Goal: Information Seeking & Learning: Learn about a topic

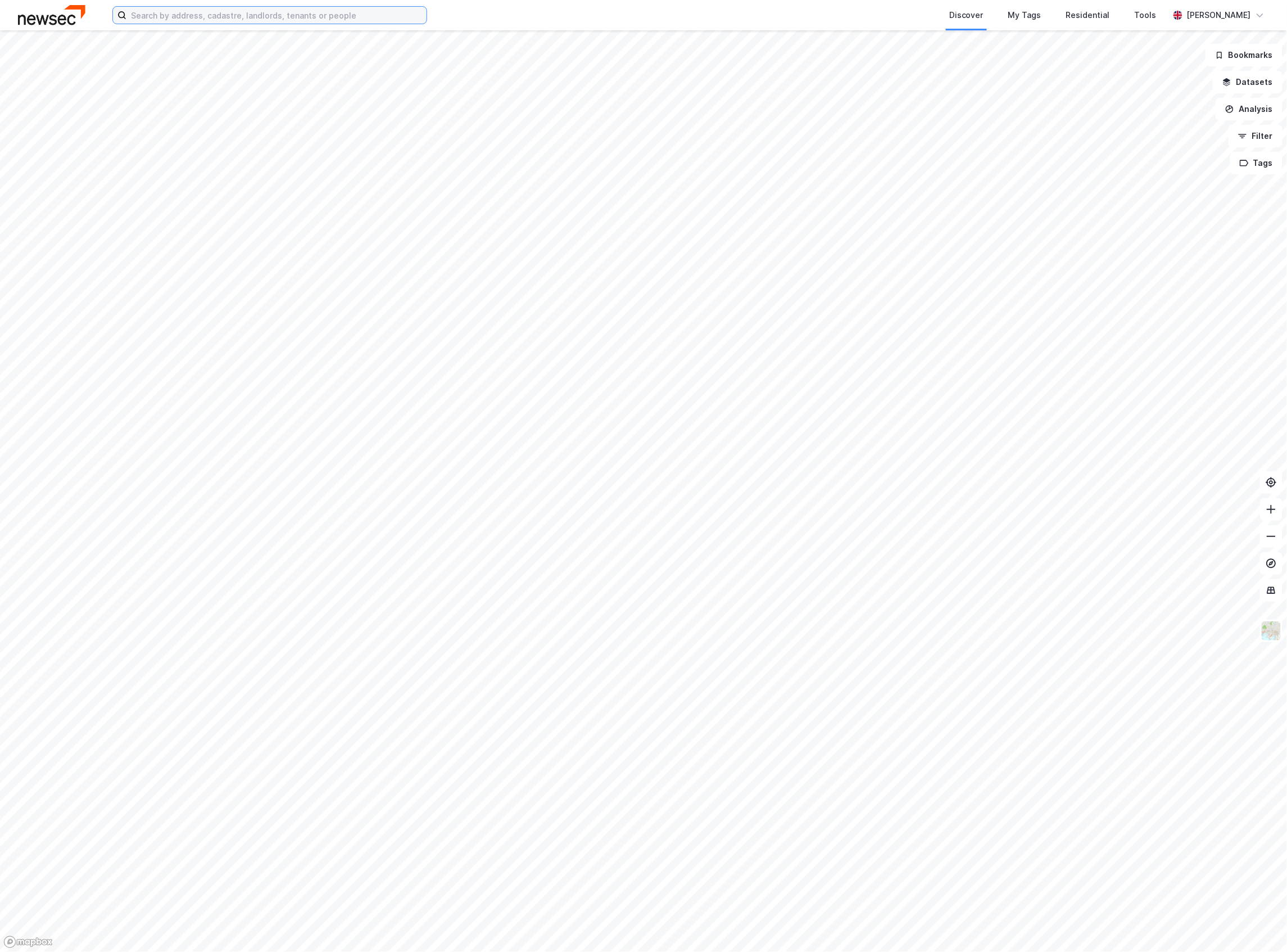
click at [241, 18] on input at bounding box center [276, 15] width 300 height 17
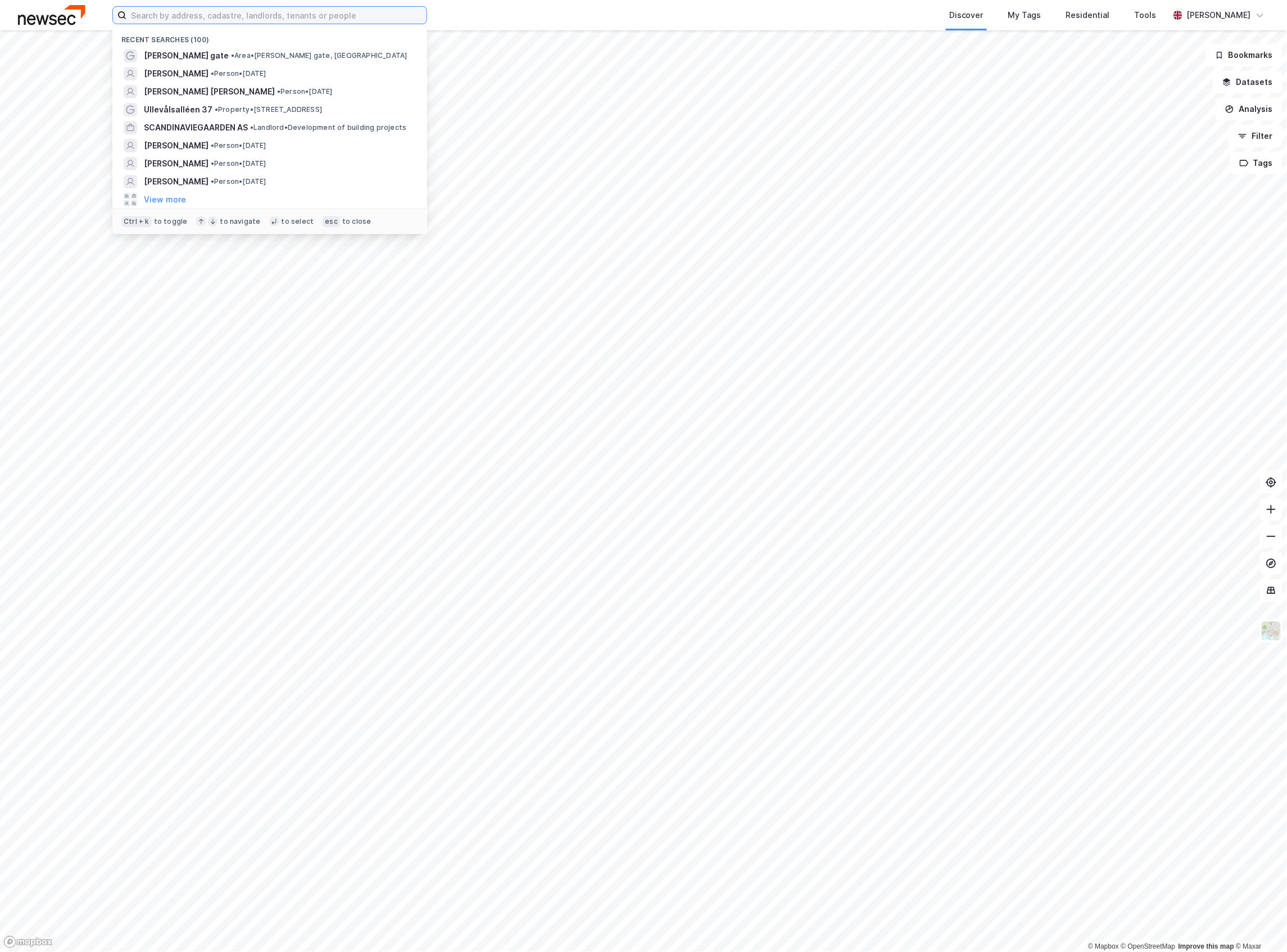
paste input "[STREET_ADDRESS]"
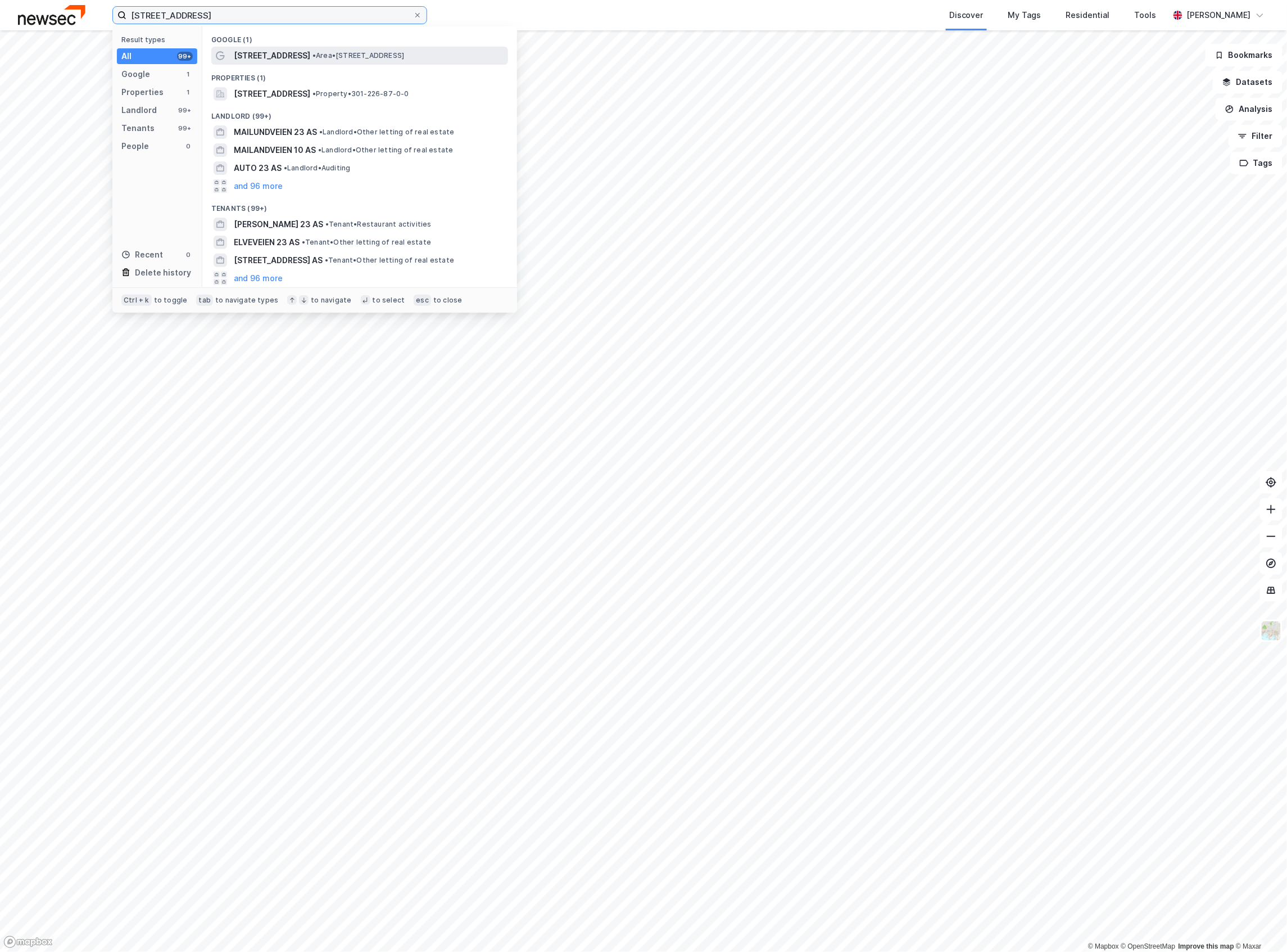
type input "[STREET_ADDRESS]"
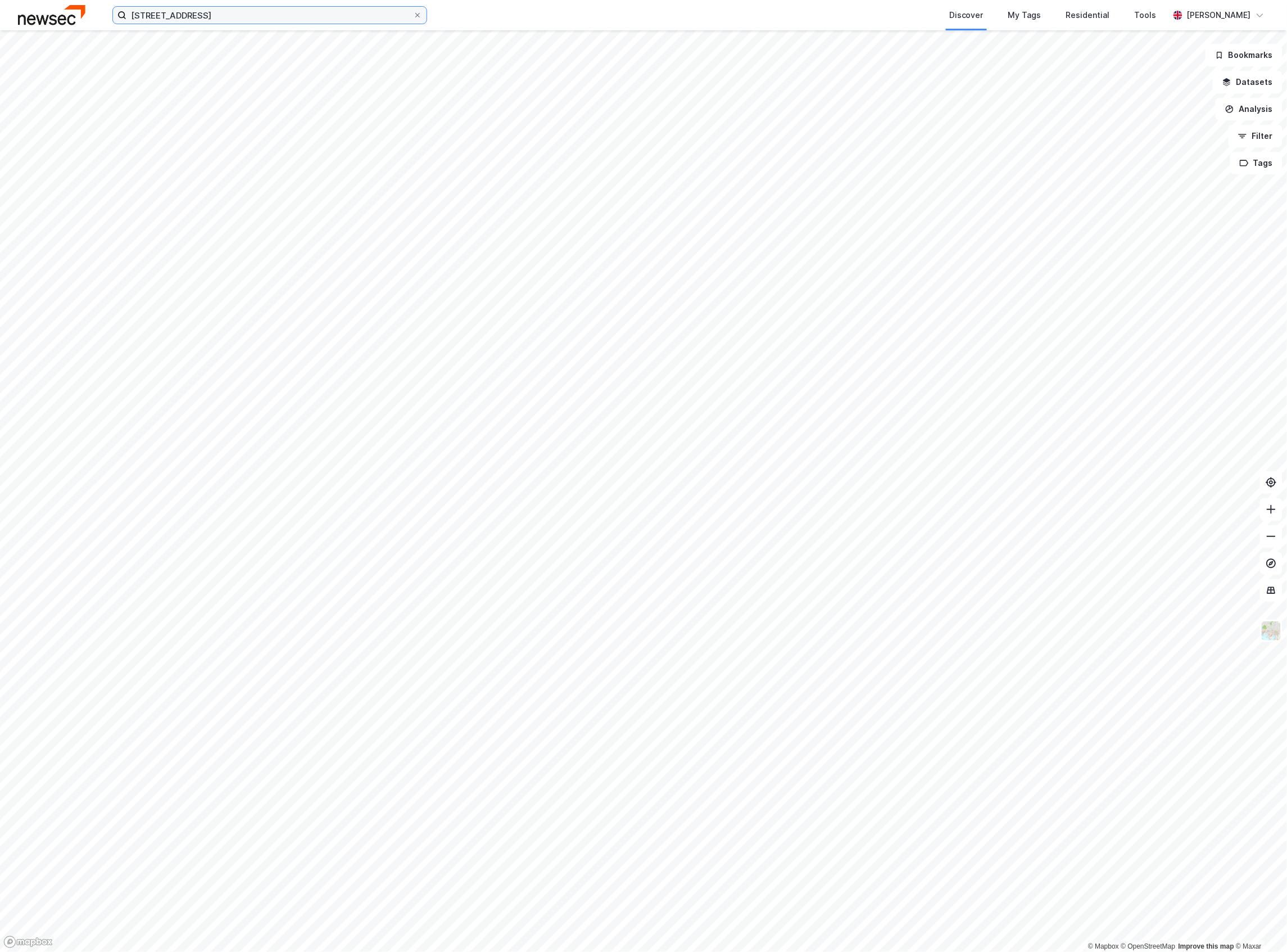
click at [196, 21] on input "[STREET_ADDRESS]" at bounding box center [269, 15] width 287 height 17
click at [196, 18] on input "[STREET_ADDRESS]" at bounding box center [269, 15] width 287 height 17
click at [227, 23] on label "[STREET_ADDRESS]" at bounding box center [270, 15] width 315 height 18
click at [227, 23] on input "[STREET_ADDRESS]" at bounding box center [269, 15] width 287 height 17
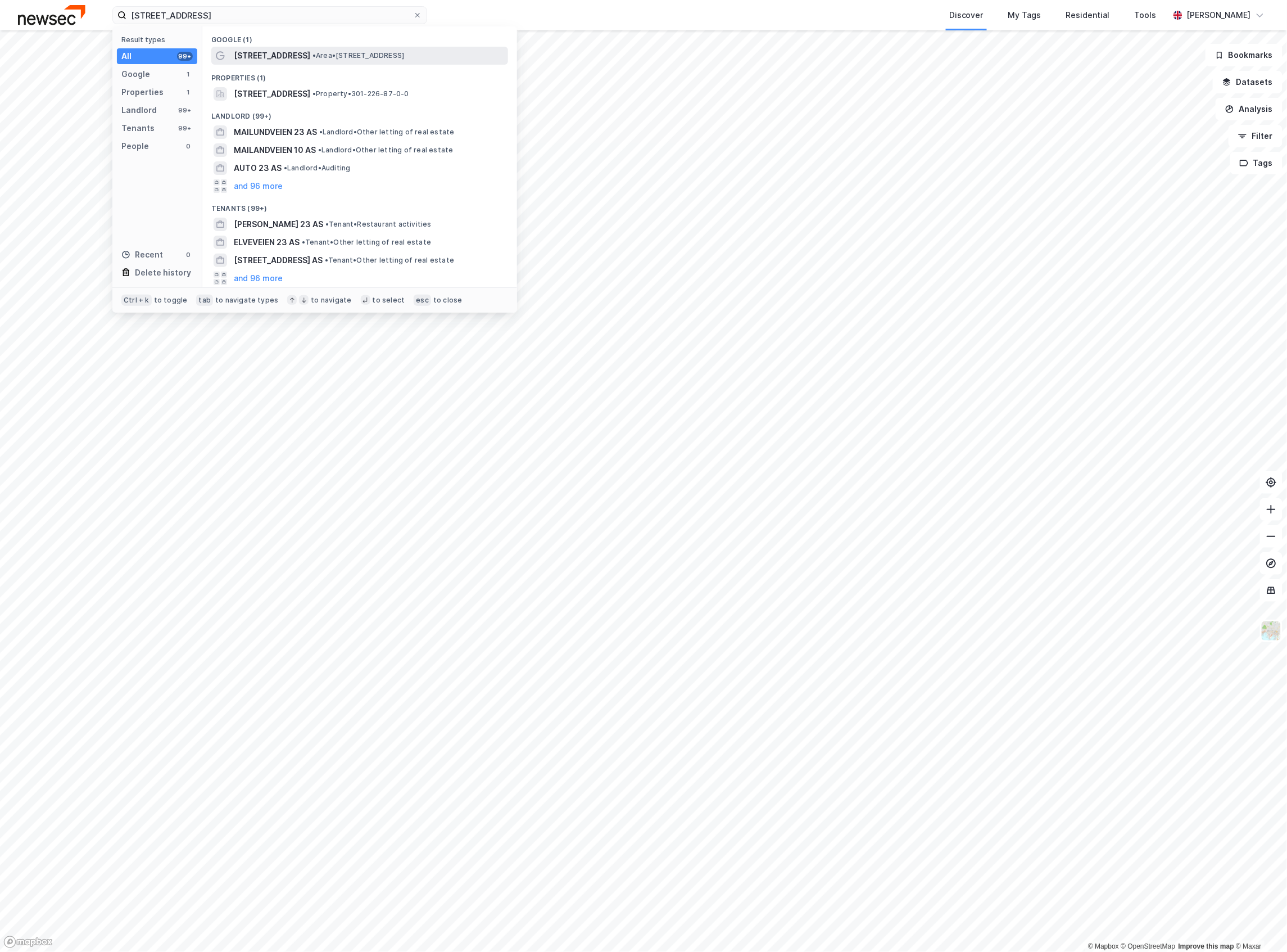
click at [236, 58] on span "[STREET_ADDRESS]" at bounding box center [272, 55] width 77 height 14
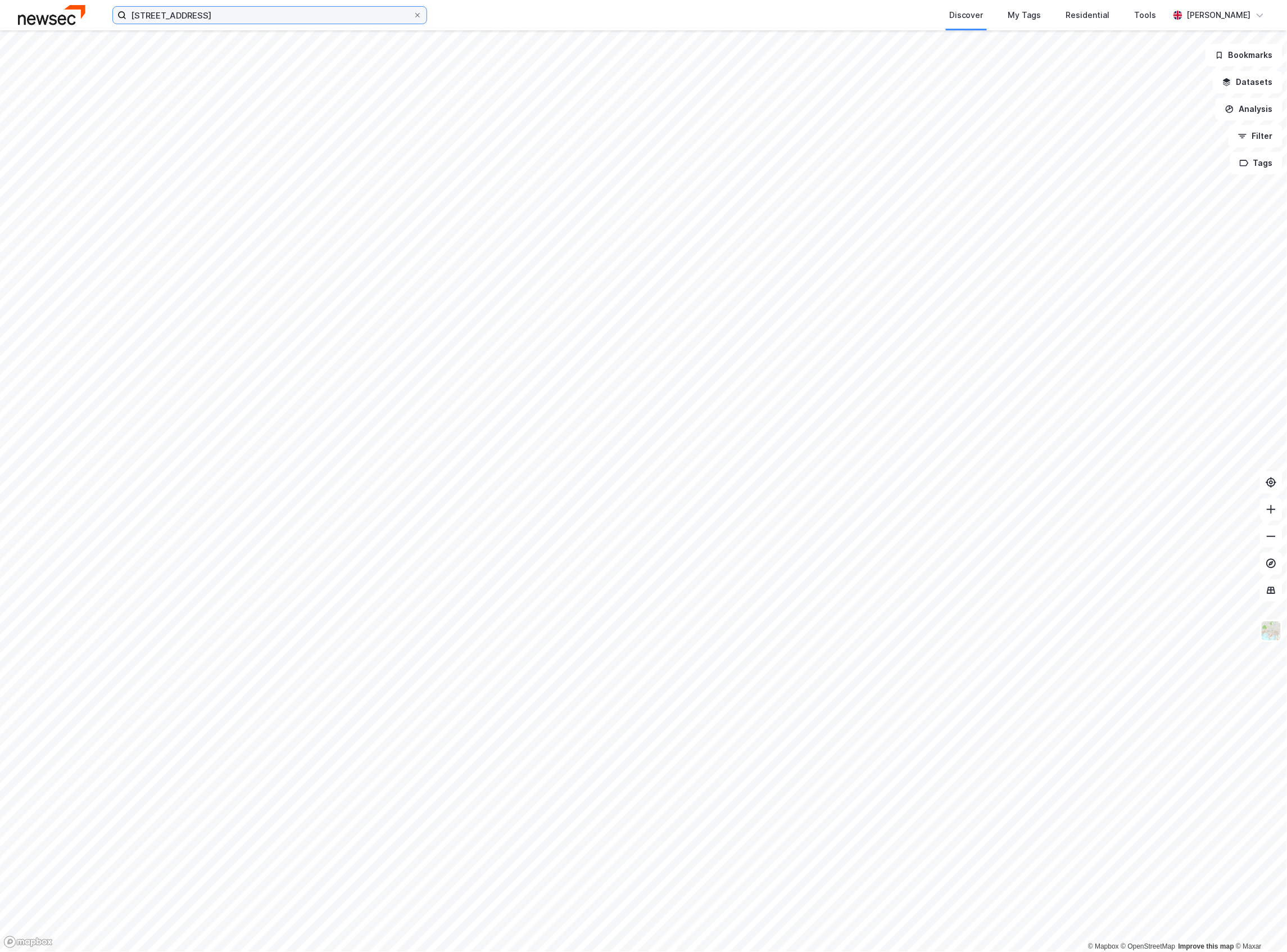
click at [293, 16] on input "[STREET_ADDRESS]" at bounding box center [269, 15] width 287 height 17
click at [265, 16] on input at bounding box center [276, 15] width 300 height 17
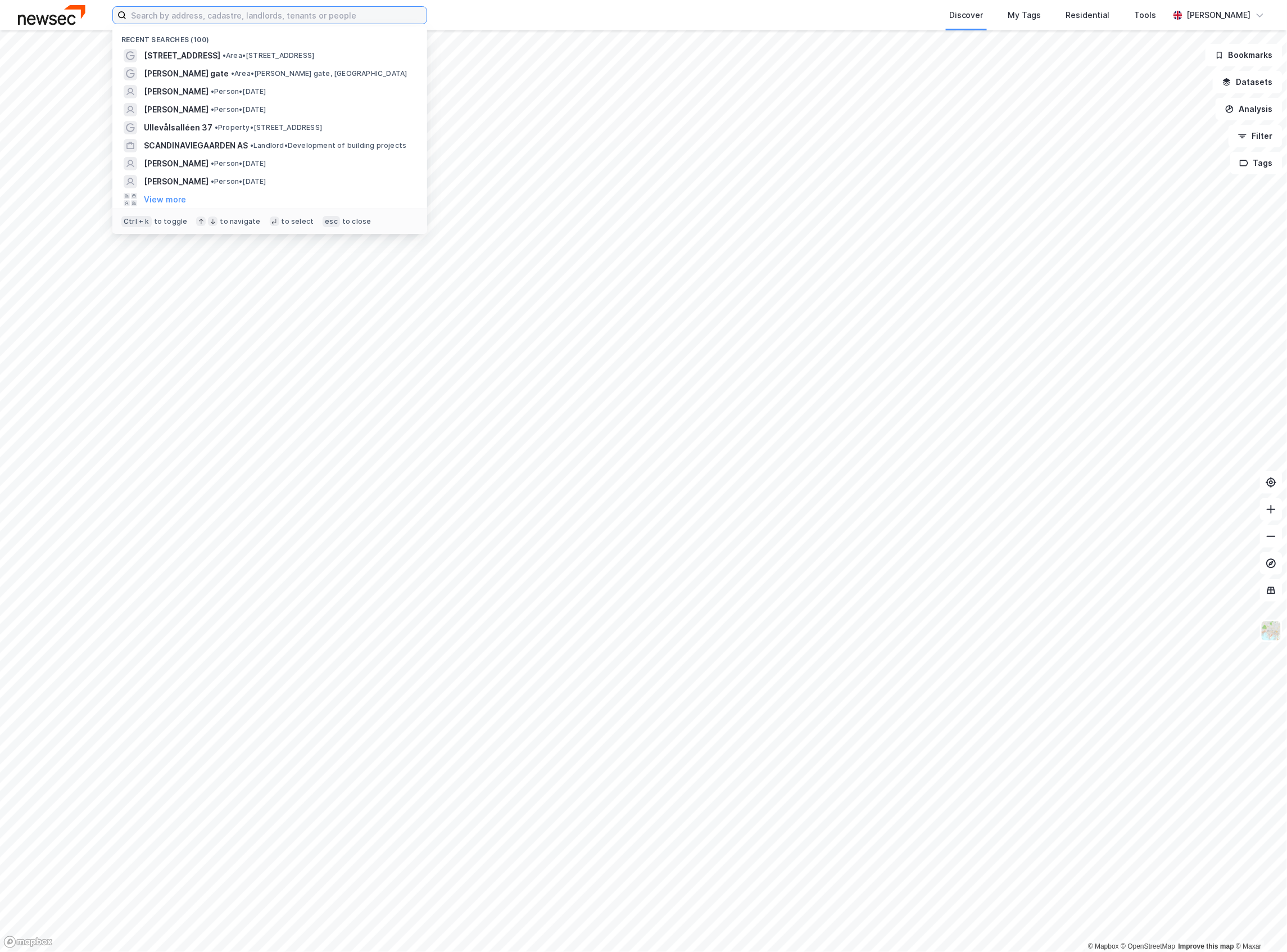
paste input "[STREET_ADDRESS]"
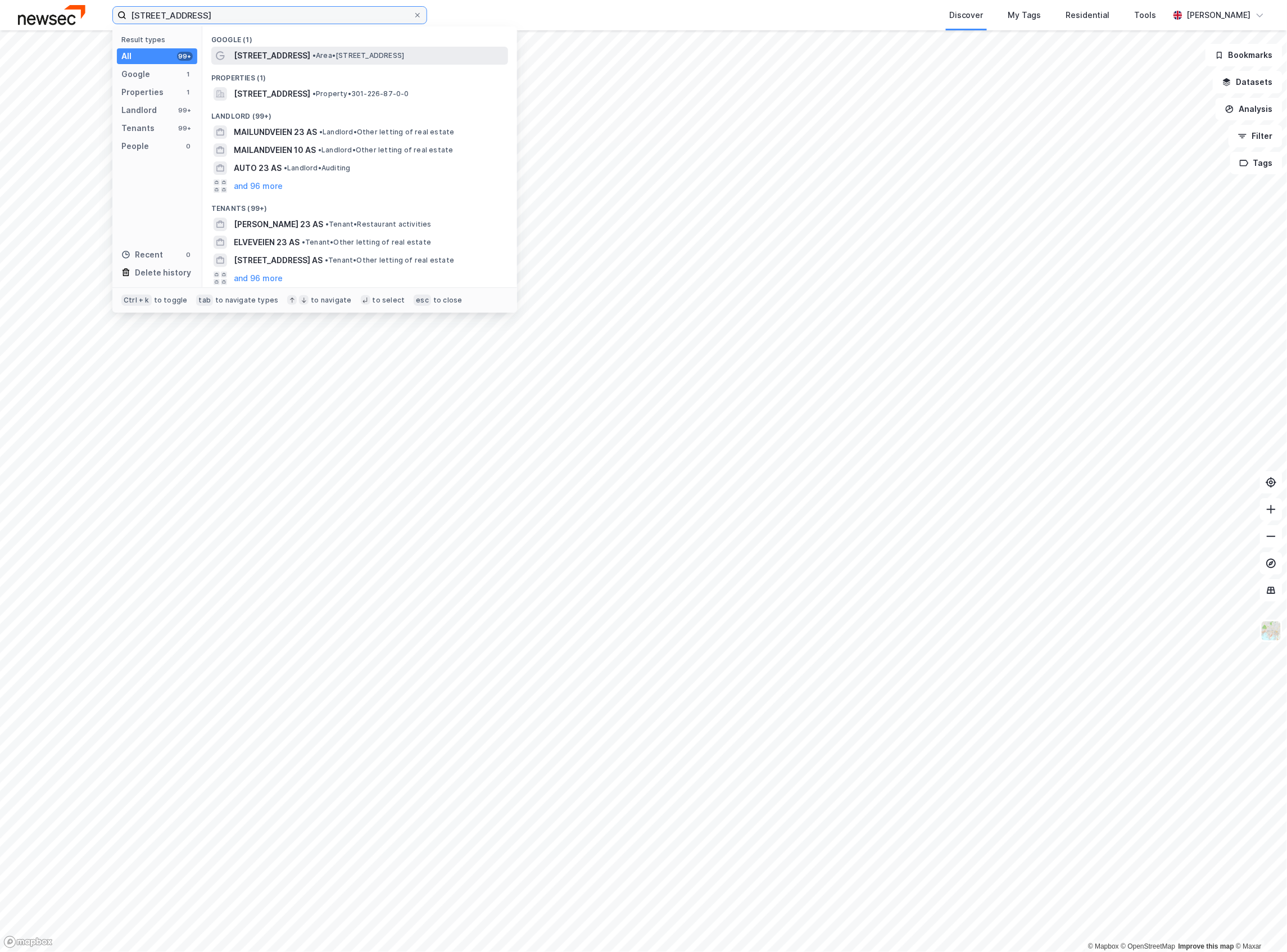
type input "[STREET_ADDRESS]"
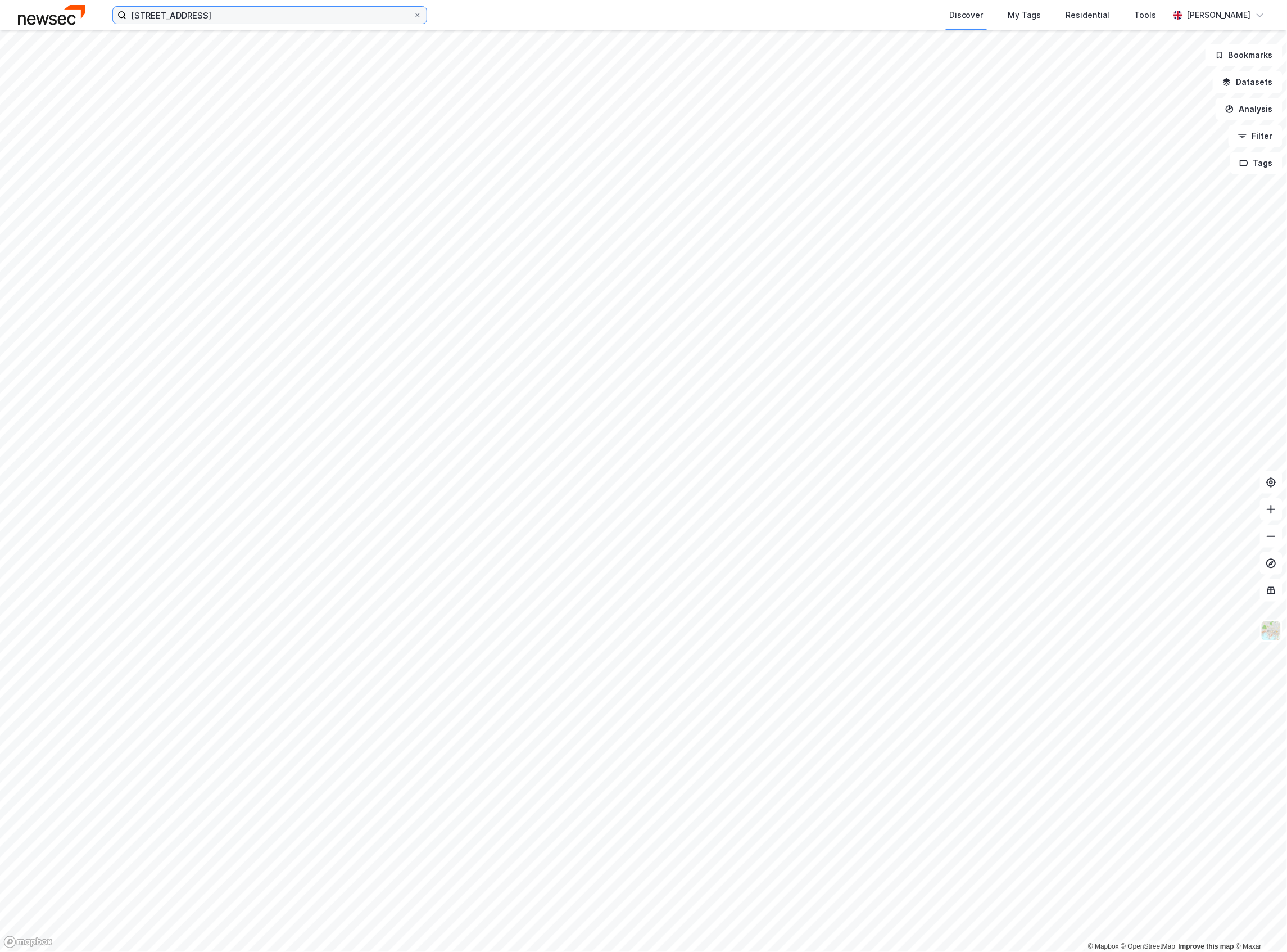
click at [265, 16] on input "[STREET_ADDRESS]" at bounding box center [269, 15] width 287 height 17
click at [281, 22] on input "[STREET_ADDRESS]" at bounding box center [269, 15] width 287 height 17
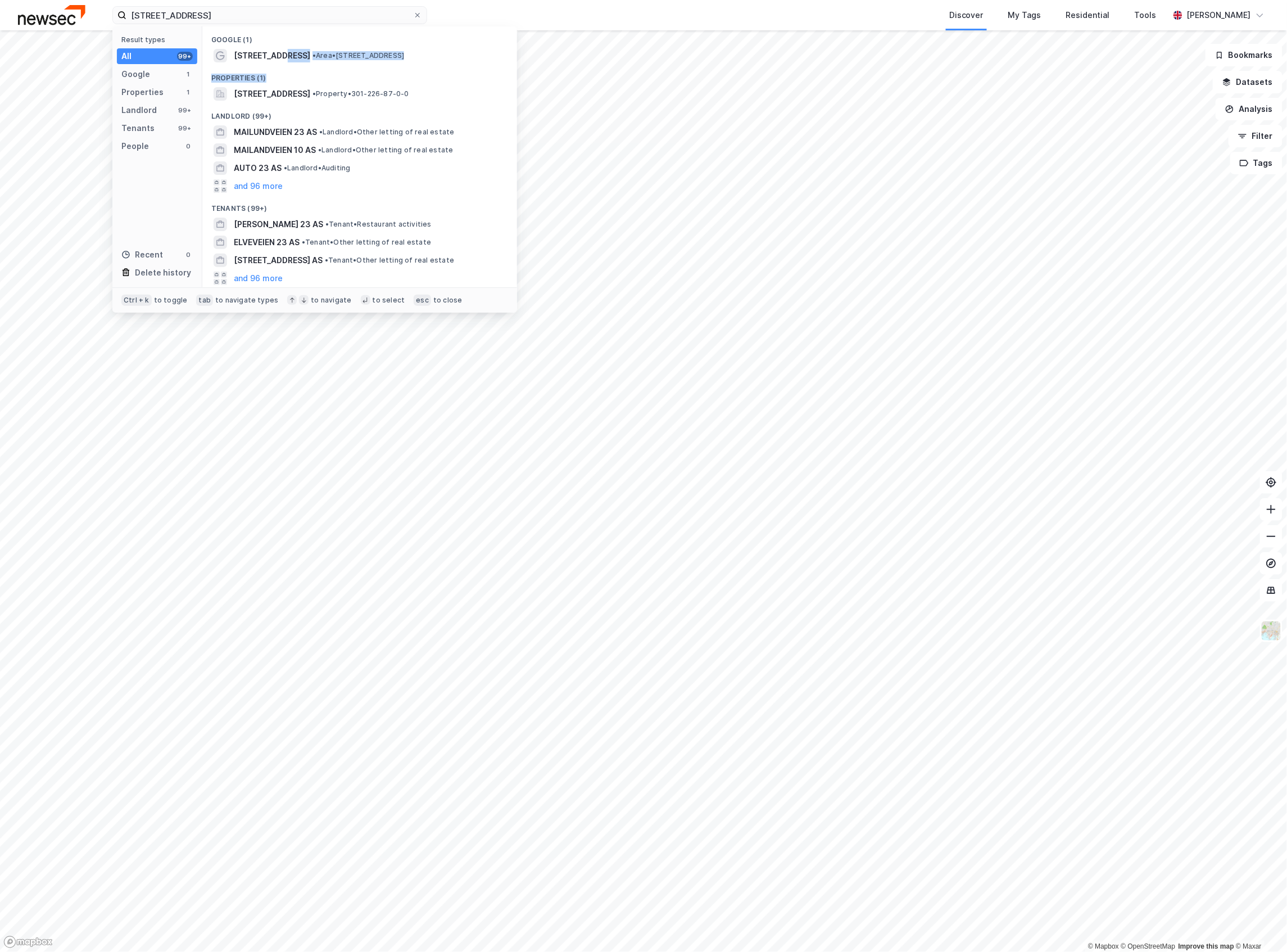
click at [279, 64] on div "Google (1) Mailundveien 23 • Area • Mailundveien 23, 0569 Oslo Properties (1) M…" at bounding box center [360, 157] width 315 height 261
click at [279, 54] on span "[STREET_ADDRESS]" at bounding box center [272, 55] width 77 height 14
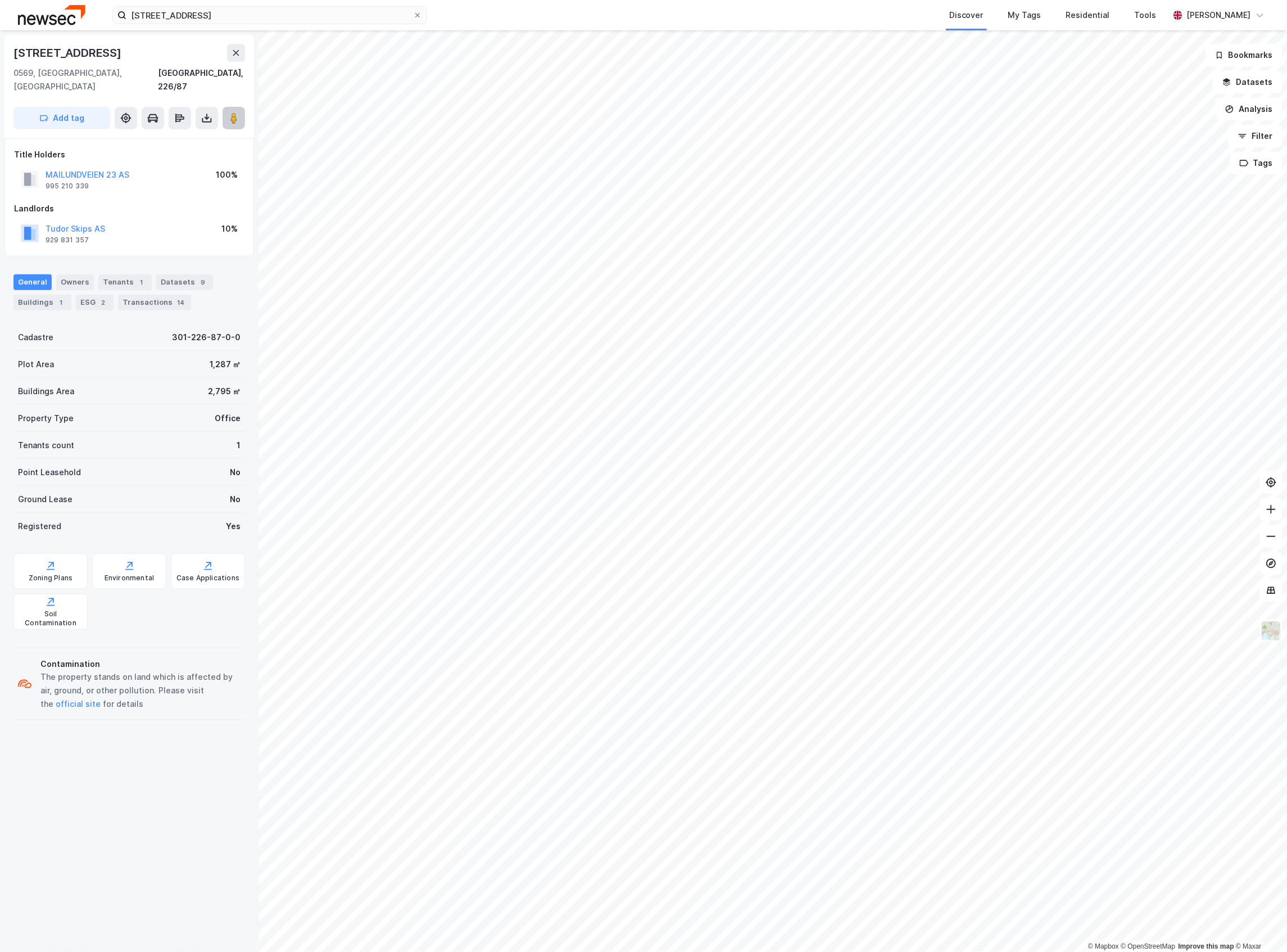
click at [239, 113] on icon at bounding box center [234, 118] width 11 height 11
